Goal: Transaction & Acquisition: Book appointment/travel/reservation

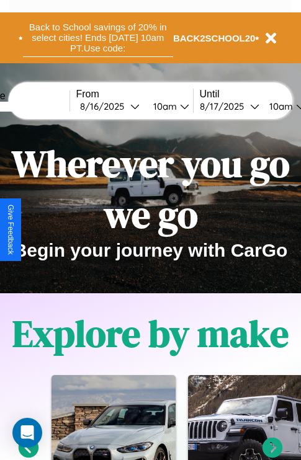
click at [97, 38] on button "Back to School savings of 20% in select cities! Ends [DATE] 10am PT. Use code:" at bounding box center [98, 38] width 150 height 38
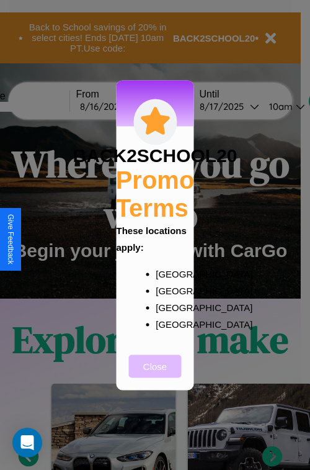
click at [155, 374] on button "Close" at bounding box center [155, 365] width 53 height 23
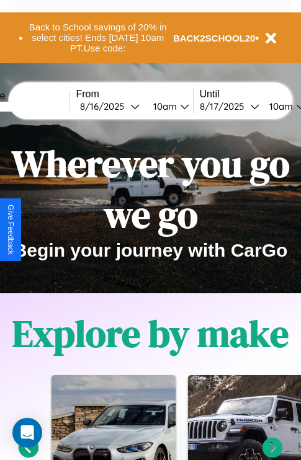
scroll to position [191, 0]
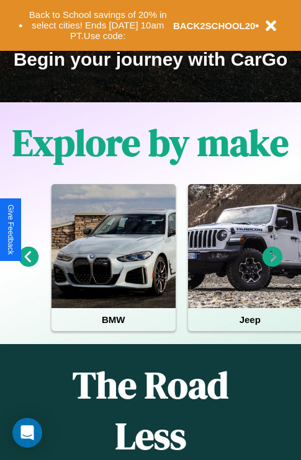
click at [28, 265] on icon at bounding box center [29, 257] width 20 height 20
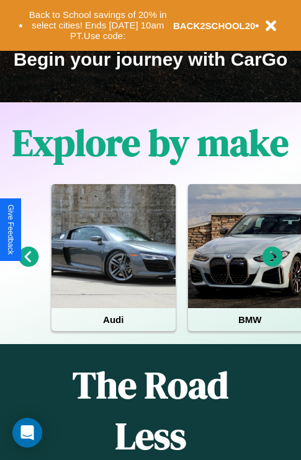
click at [28, 265] on icon at bounding box center [29, 257] width 20 height 20
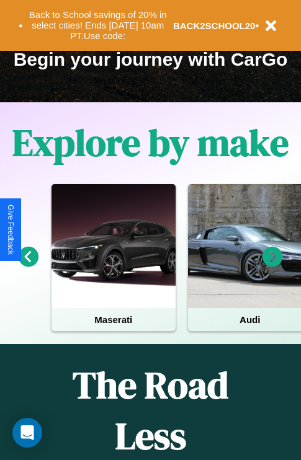
click at [272, 265] on icon at bounding box center [272, 257] width 20 height 20
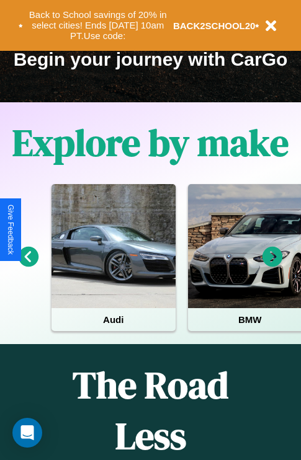
click at [272, 265] on icon at bounding box center [272, 257] width 20 height 20
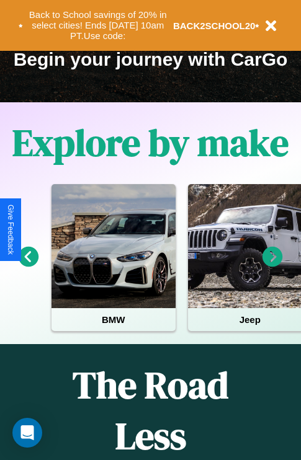
click at [272, 265] on icon at bounding box center [272, 257] width 20 height 20
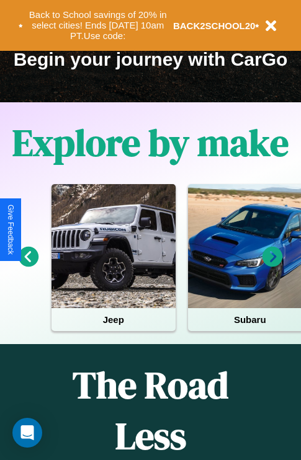
click at [272, 265] on icon at bounding box center [272, 257] width 20 height 20
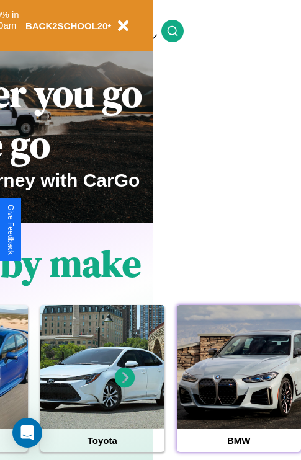
click at [238, 386] on div at bounding box center [239, 367] width 124 height 124
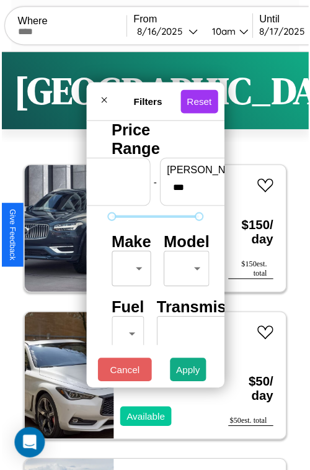
scroll to position [37, 0]
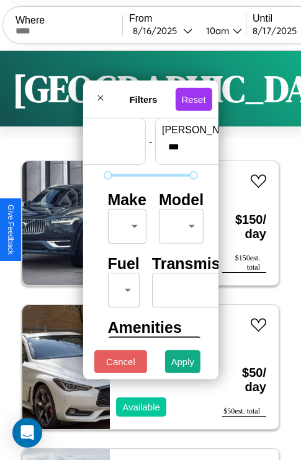
click at [125, 223] on body "CarGo Where From [DATE] 10am Until [DATE] 10am Become a Host Login Sign Up Toky…" at bounding box center [150, 256] width 301 height 512
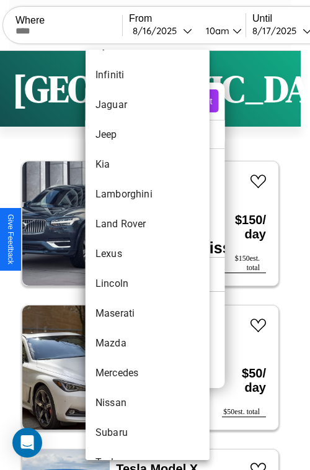
scroll to position [589, 0]
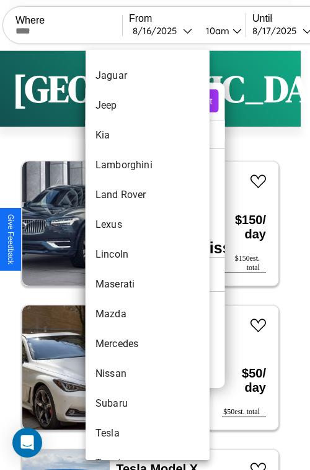
click at [124, 254] on li "Lincoln" at bounding box center [148, 254] width 124 height 30
type input "*******"
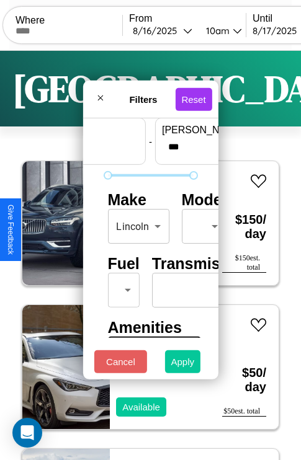
click at [183, 365] on button "Apply" at bounding box center [183, 361] width 36 height 23
